Goal: Entertainment & Leisure: Consume media (video, audio)

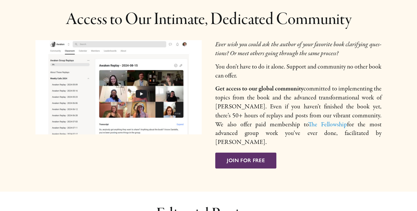
scroll to position [820, 0]
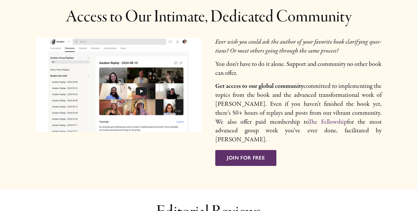
click at [308, 117] on link "The Fellowship" at bounding box center [327, 121] width 39 height 9
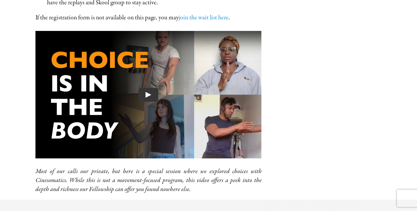
scroll to position [441, 0]
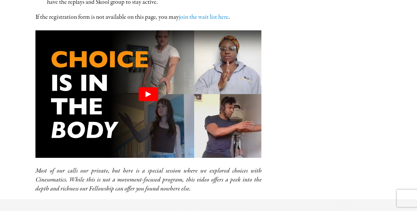
click at [147, 91] on button "Play" at bounding box center [149, 94] width 20 height 14
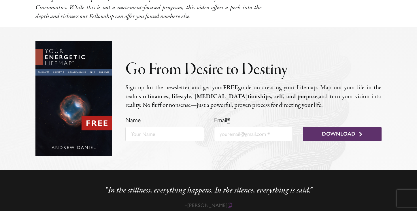
scroll to position [642, 0]
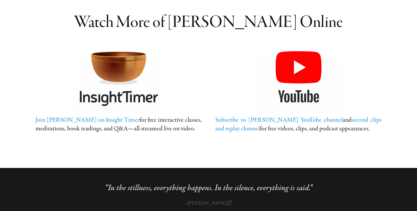
scroll to position [1260, 0]
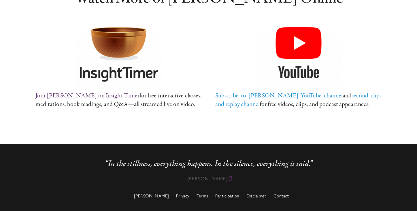
click at [110, 92] on link "Join [PERSON_NAME] on Insight Timer" at bounding box center [87, 95] width 104 height 9
